Goal: Complete application form

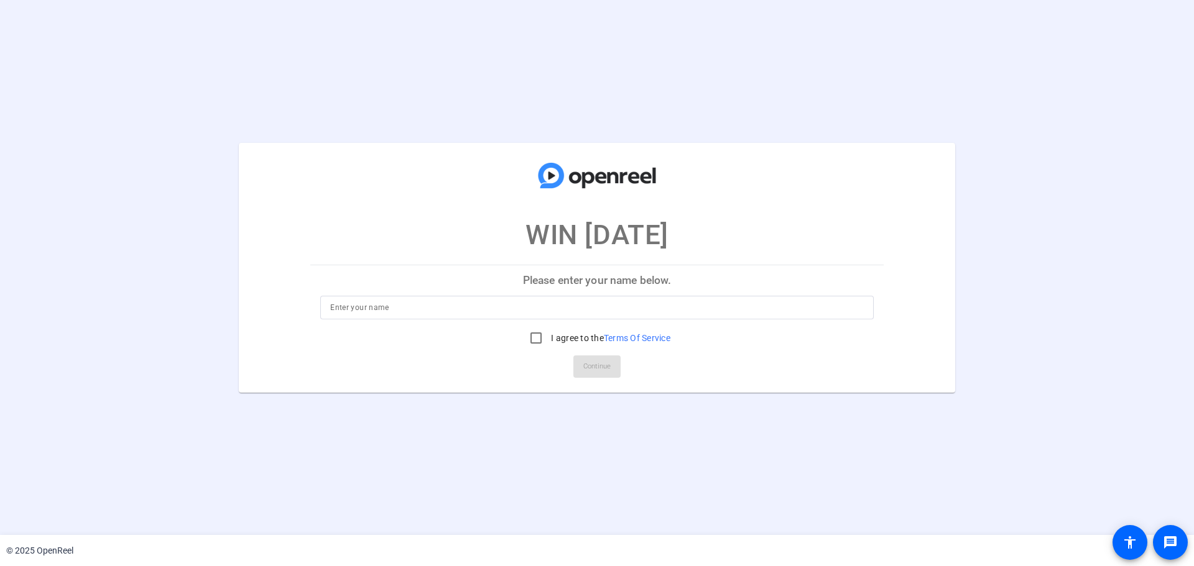
click at [386, 305] on input at bounding box center [596, 307] width 533 height 15
type input "[PERSON_NAME]"
click at [537, 344] on input "I agree to the Terms Of Service" at bounding box center [535, 338] width 25 height 25
checkbox input "true"
click at [583, 357] on span "Continue" at bounding box center [596, 366] width 27 height 19
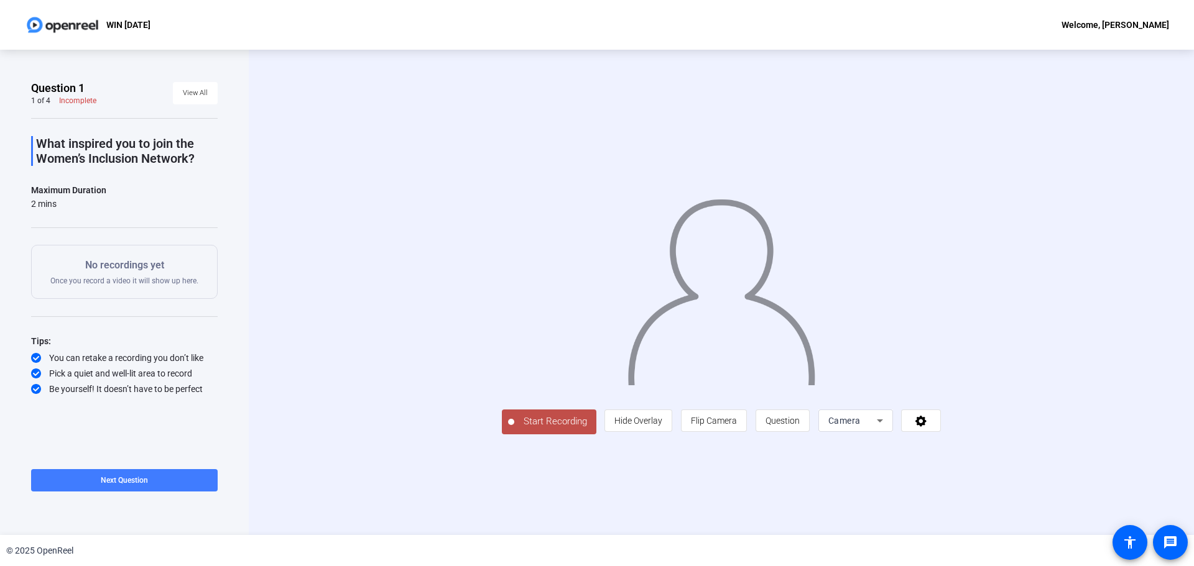
click at [145, 480] on span "Next Question" at bounding box center [124, 480] width 47 height 9
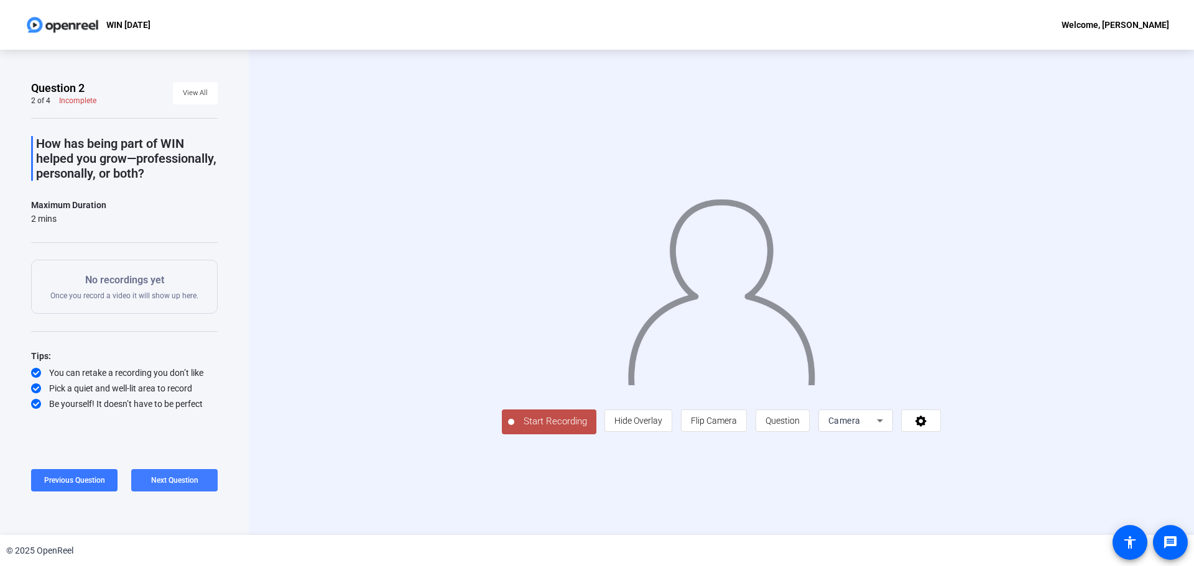
click at [154, 479] on span "Next Question" at bounding box center [174, 480] width 47 height 9
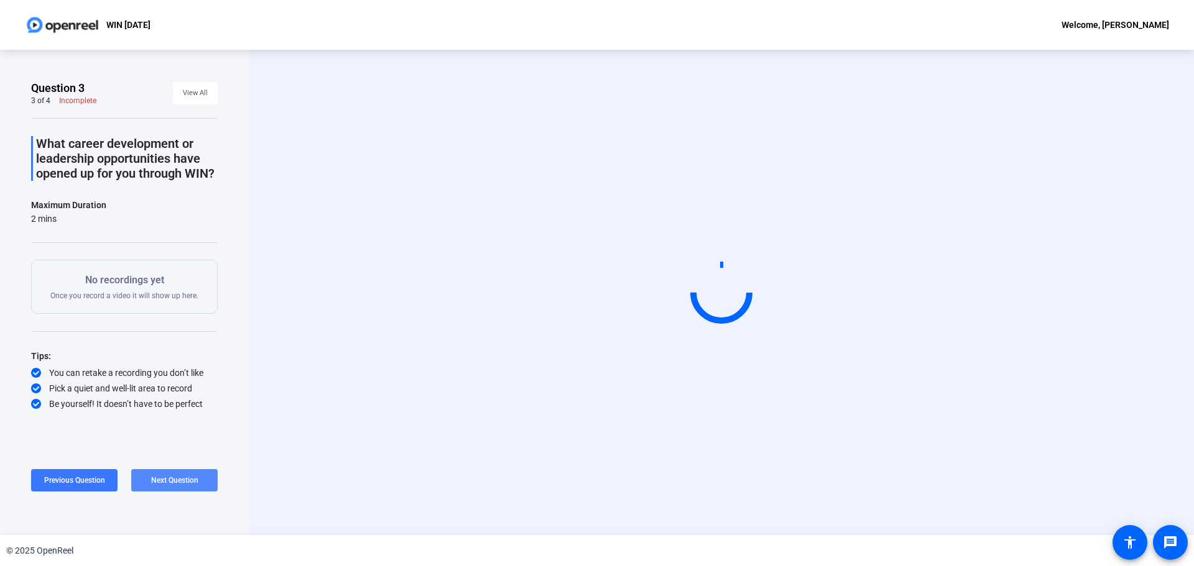
click at [155, 479] on span "Next Question" at bounding box center [174, 480] width 47 height 9
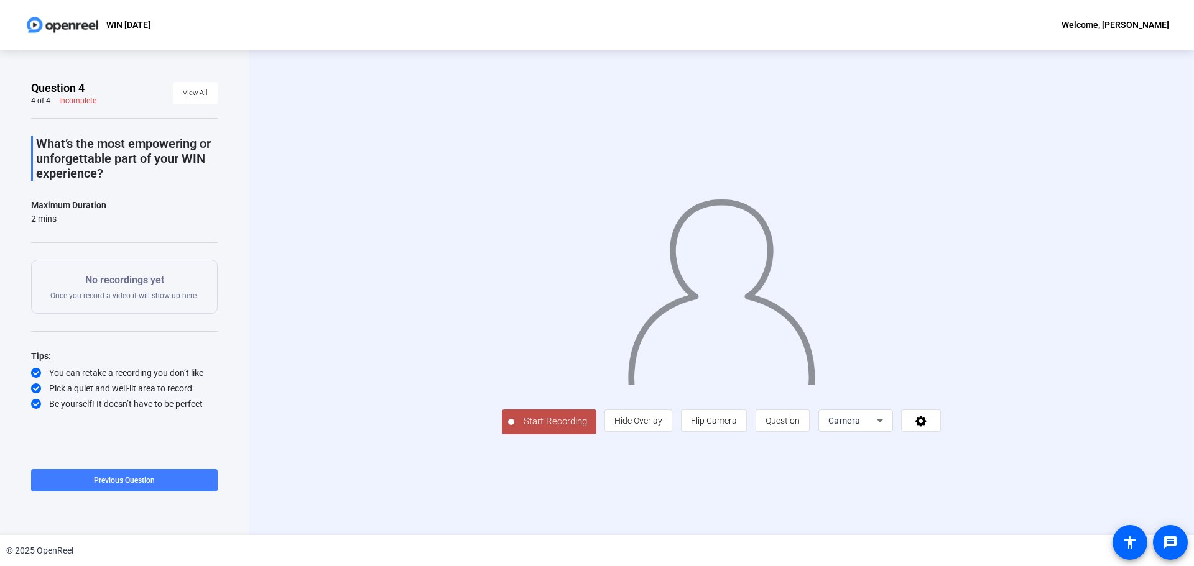
click at [83, 477] on span at bounding box center [124, 481] width 187 height 30
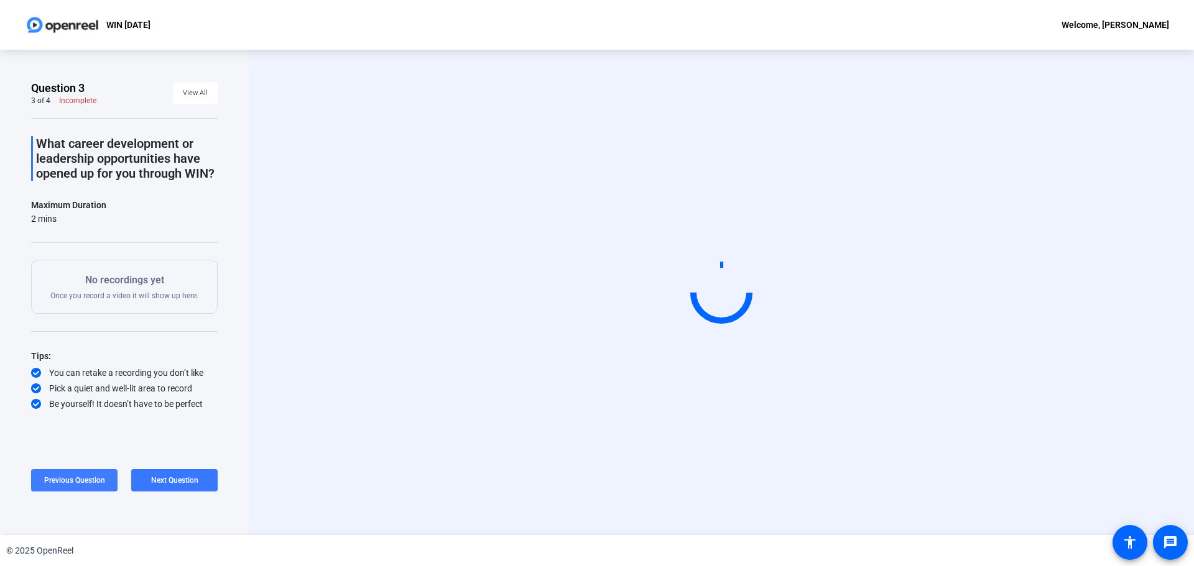
click at [83, 477] on span "Previous Question" at bounding box center [74, 480] width 61 height 9
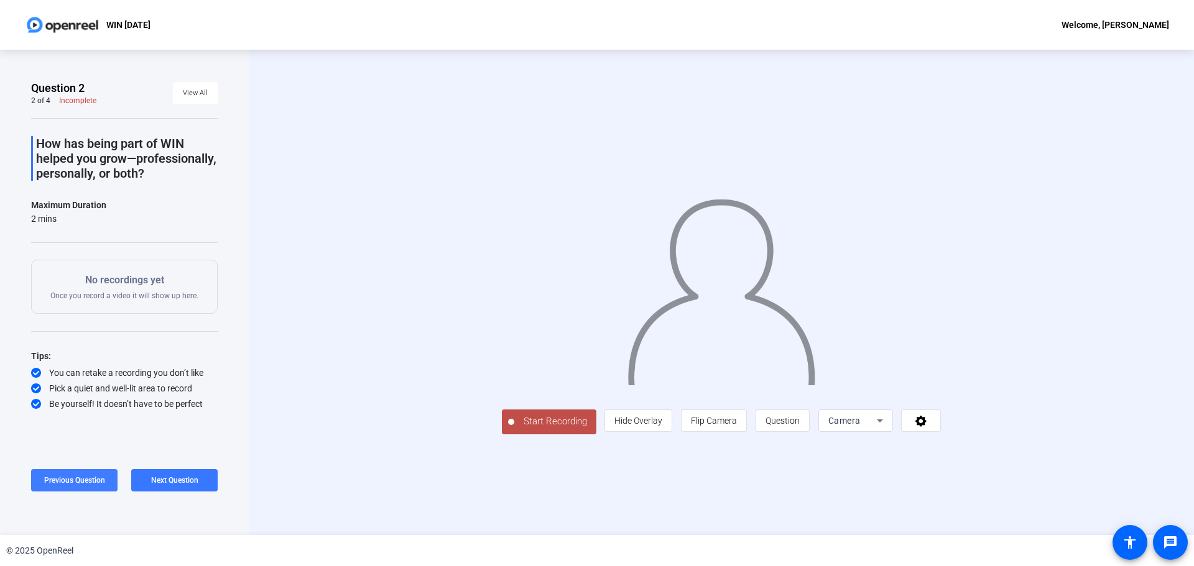
click at [83, 477] on span "Previous Question" at bounding box center [74, 480] width 61 height 9
